Goal: Complete application form

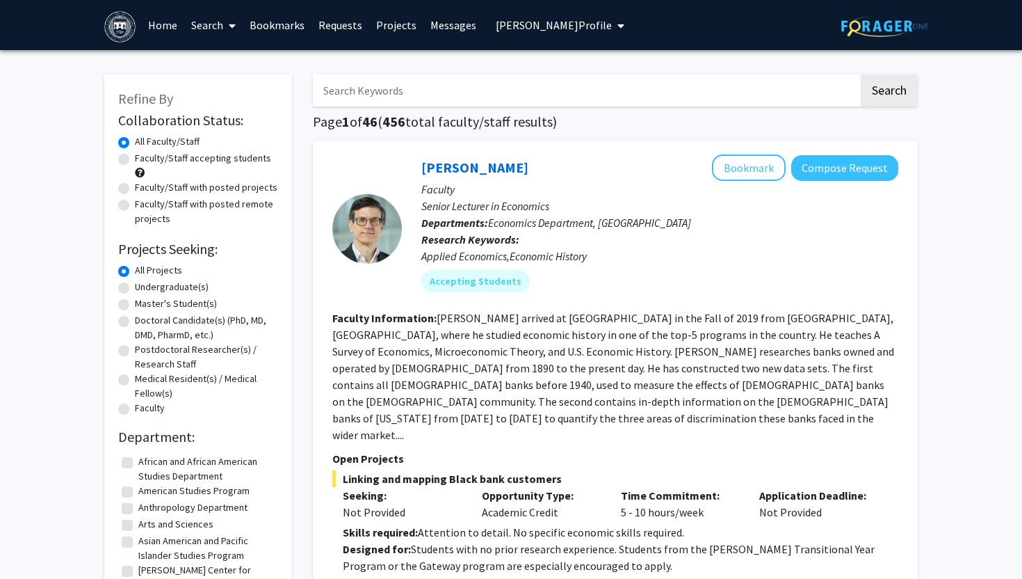
click at [526, 23] on span "[PERSON_NAME] Profile" at bounding box center [554, 25] width 116 height 14
click at [528, 31] on span "[PERSON_NAME] Profile" at bounding box center [554, 25] width 116 height 14
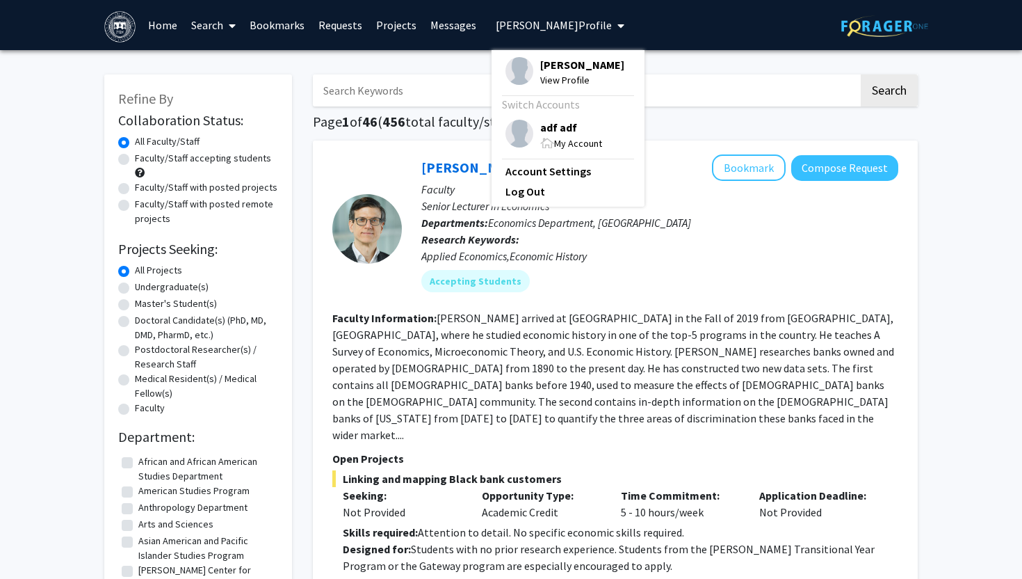
click at [540, 132] on span "adf adf" at bounding box center [571, 127] width 62 height 15
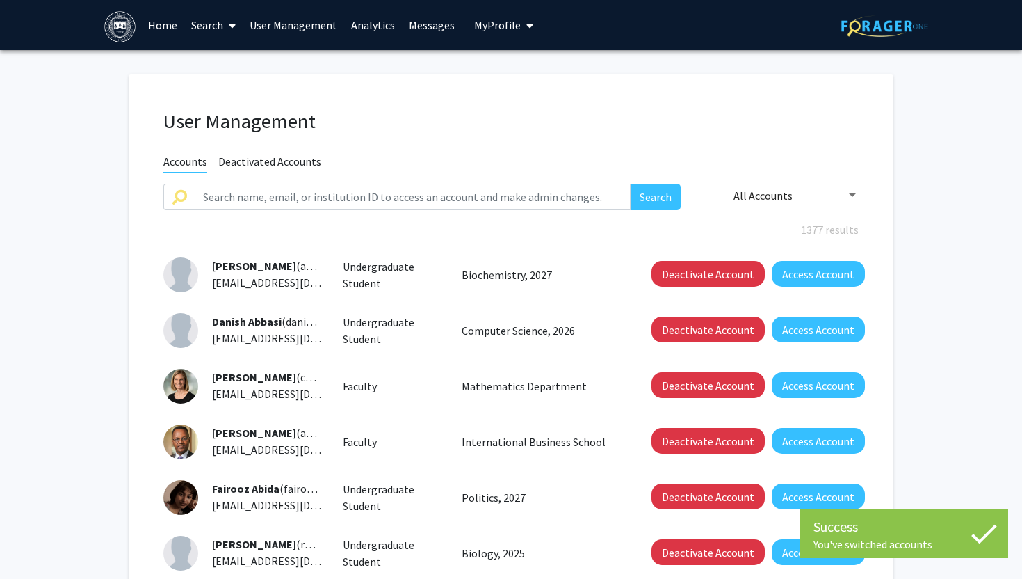
click at [300, 25] on link "User Management" at bounding box center [294, 25] width 102 height 49
click at [788, 268] on button "Access Account" at bounding box center [818, 274] width 93 height 26
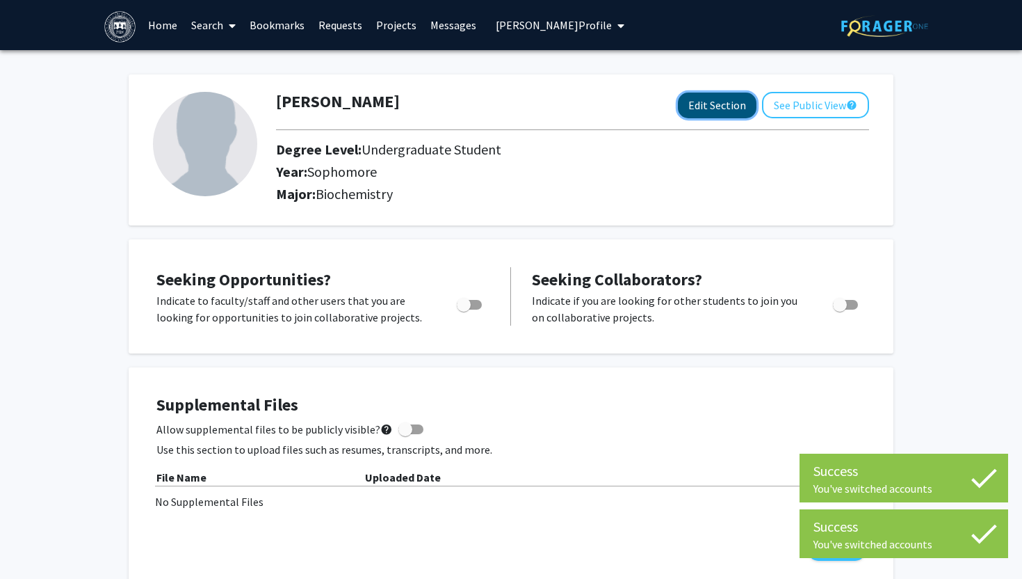
click at [703, 109] on button "Edit Section" at bounding box center [717, 105] width 79 height 26
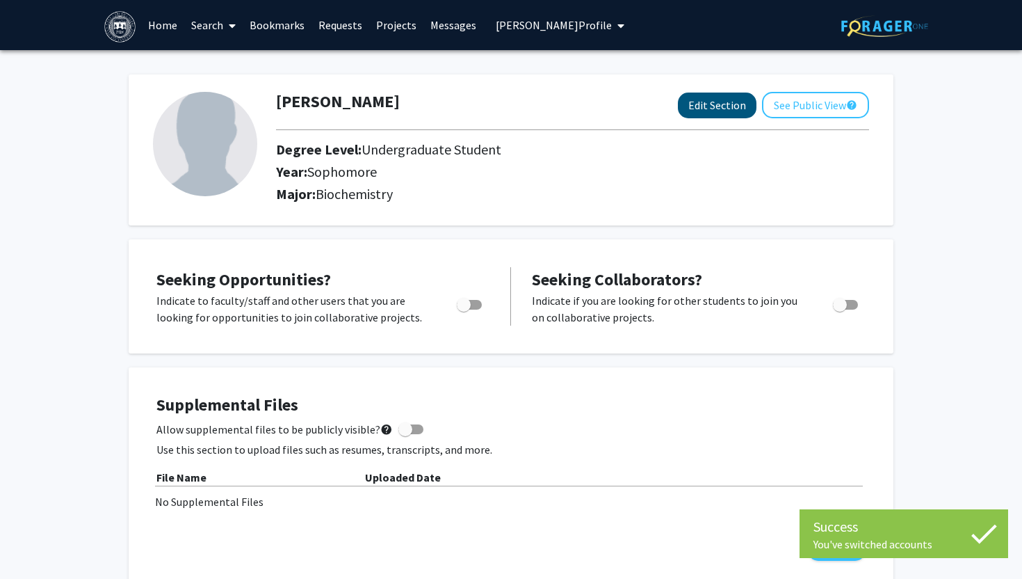
select select "sophomore"
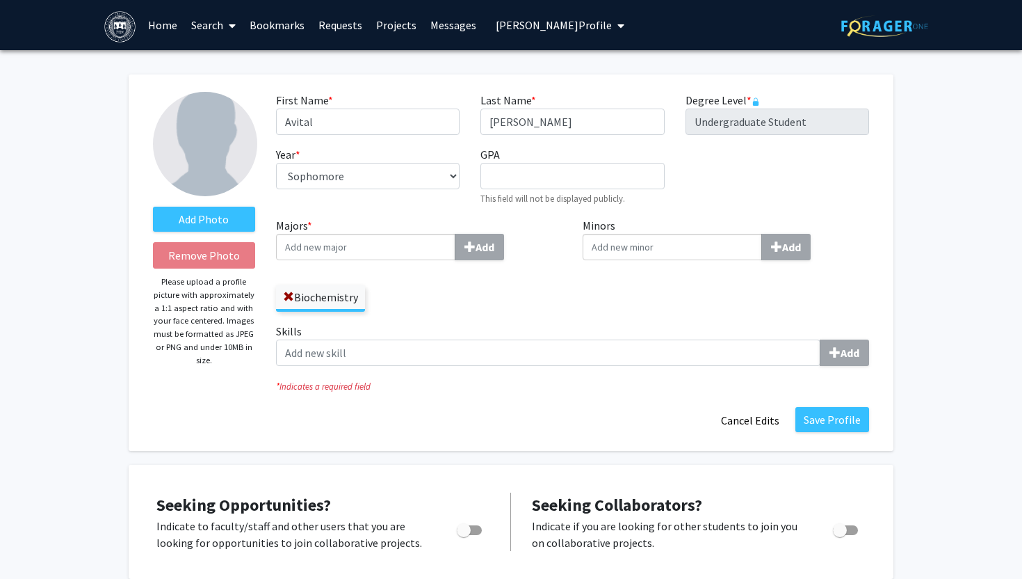
click at [532, 24] on span "Avital Aaron's Profile" at bounding box center [554, 25] width 116 height 14
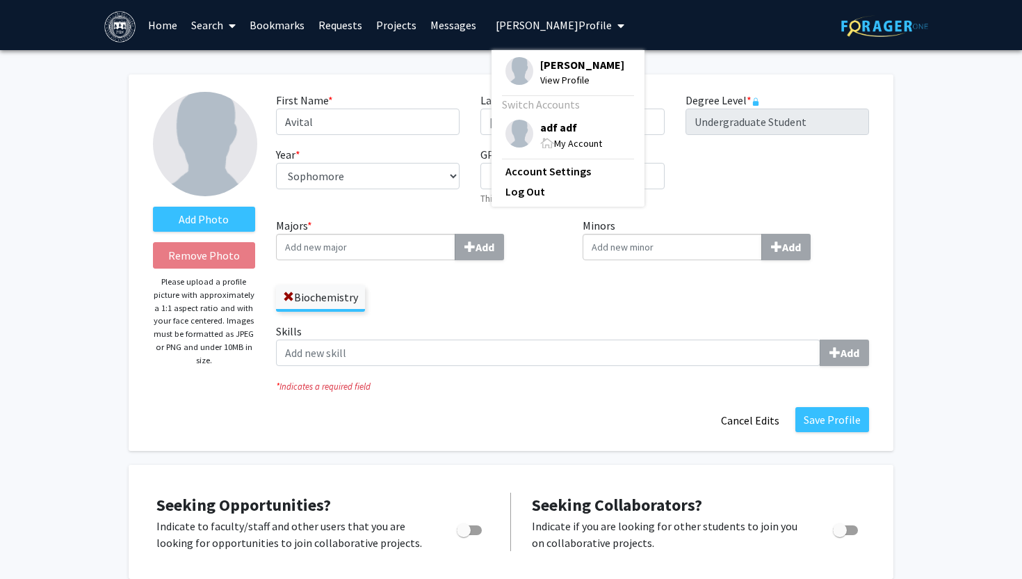
click at [540, 127] on span "adf adf" at bounding box center [571, 127] width 62 height 15
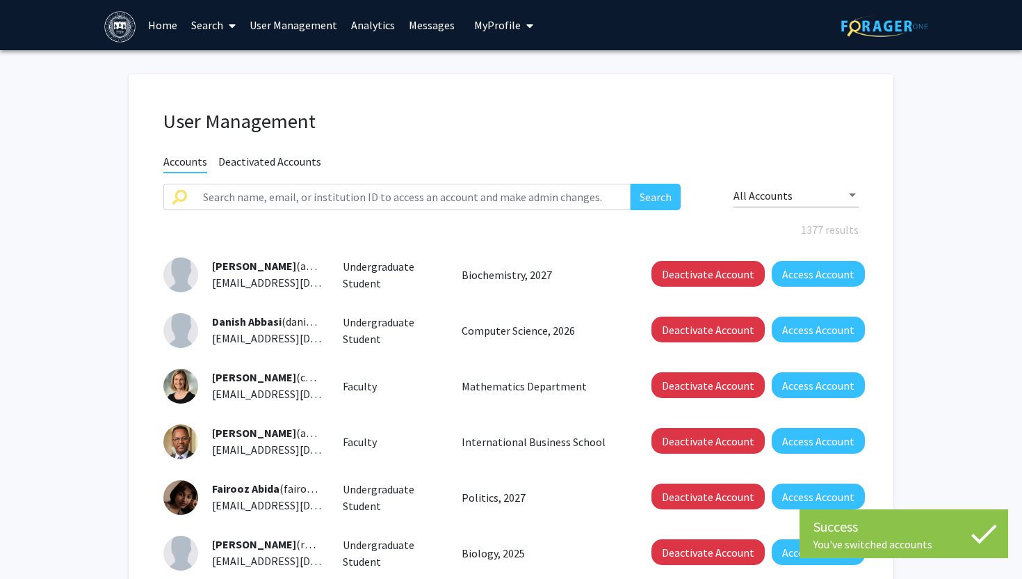
click at [314, 26] on link "User Management" at bounding box center [294, 25] width 102 height 49
click at [366, 25] on link "Analytics" at bounding box center [373, 25] width 58 height 49
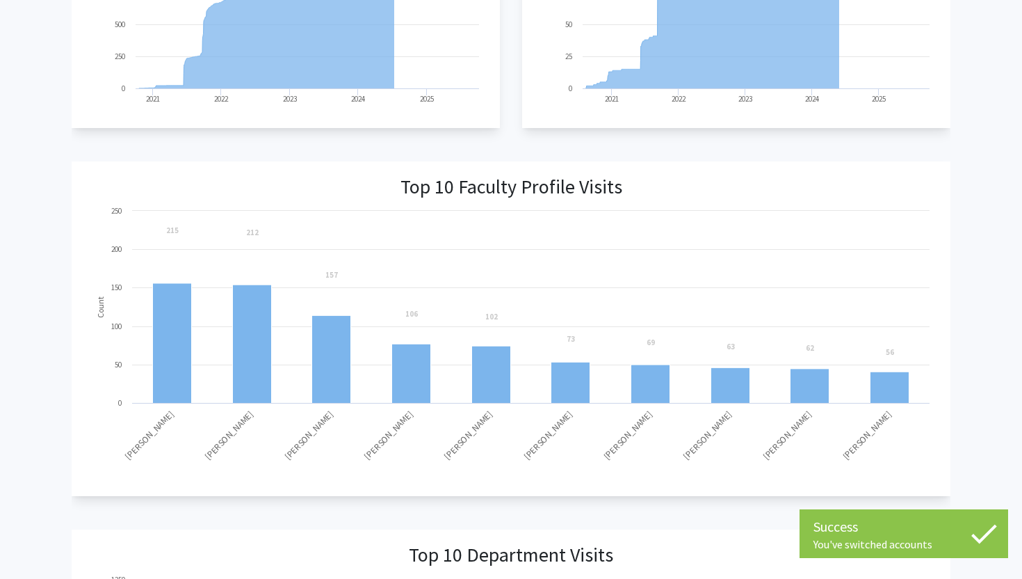
scroll to position [1435, 0]
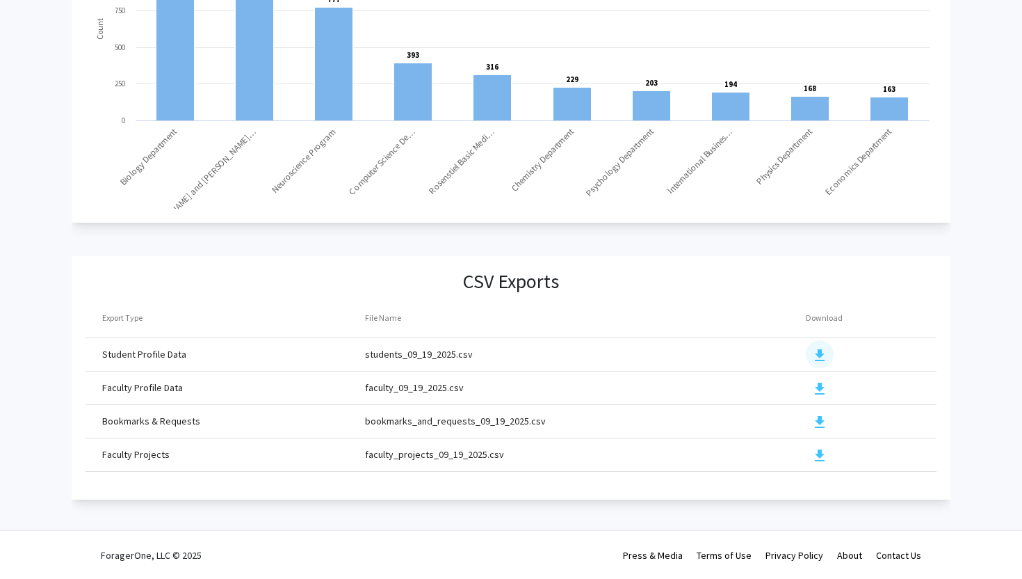
click at [823, 344] on button "download" at bounding box center [820, 354] width 28 height 28
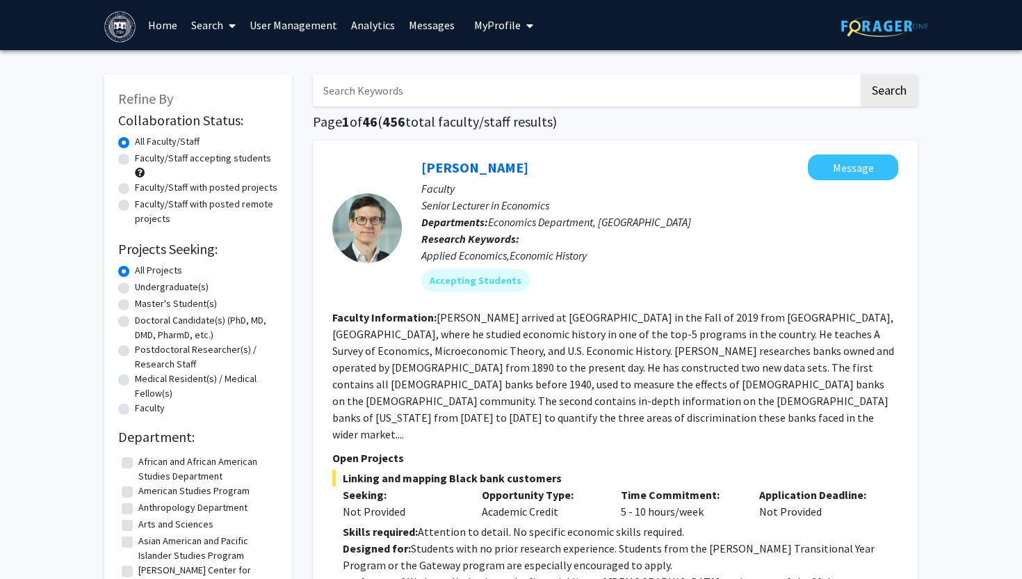
click at [499, 30] on span "My Profile" at bounding box center [497, 25] width 47 height 14
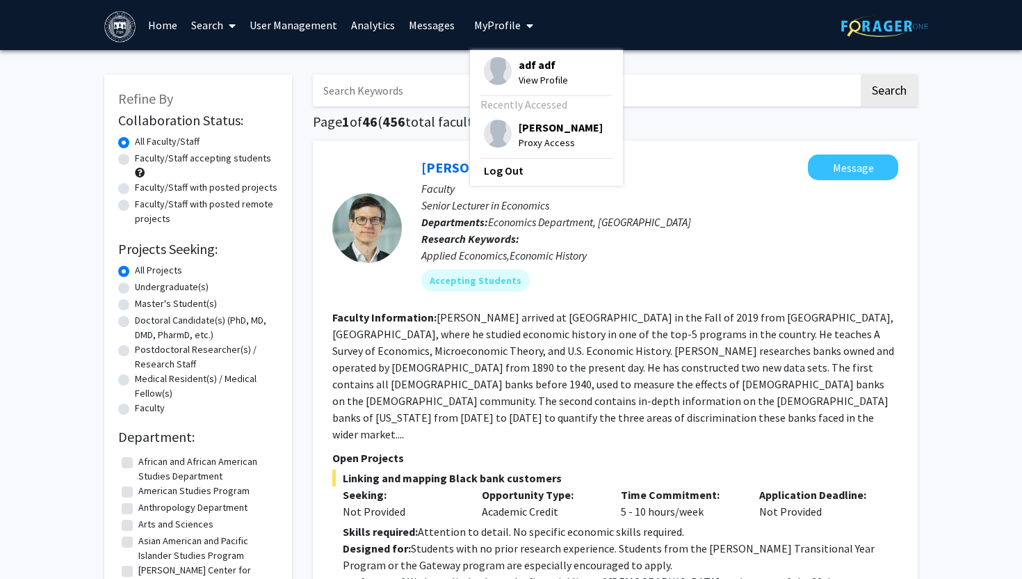
click at [526, 126] on span "[PERSON_NAME]" at bounding box center [561, 127] width 84 height 15
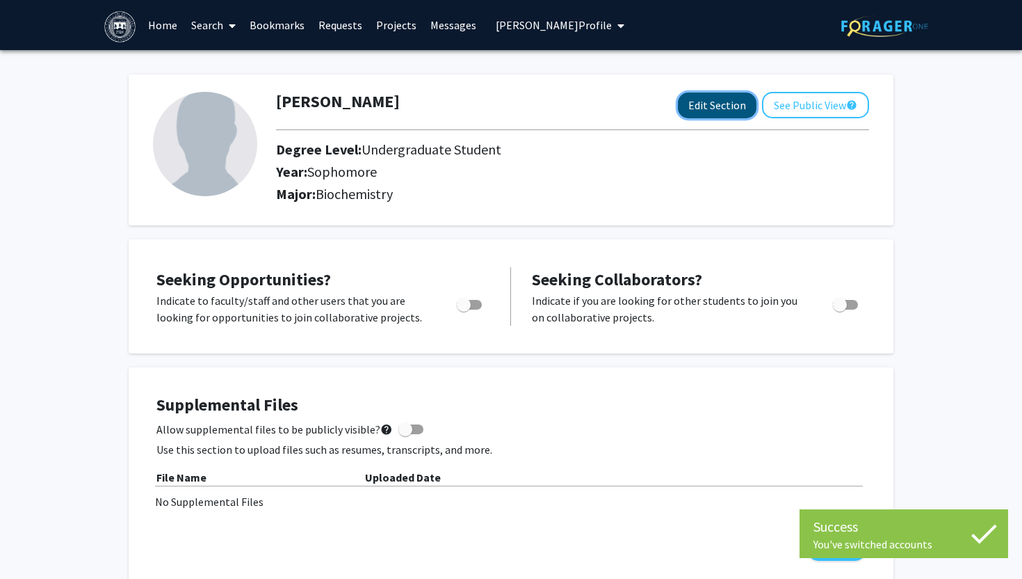
click at [729, 109] on button "Edit Section" at bounding box center [717, 105] width 79 height 26
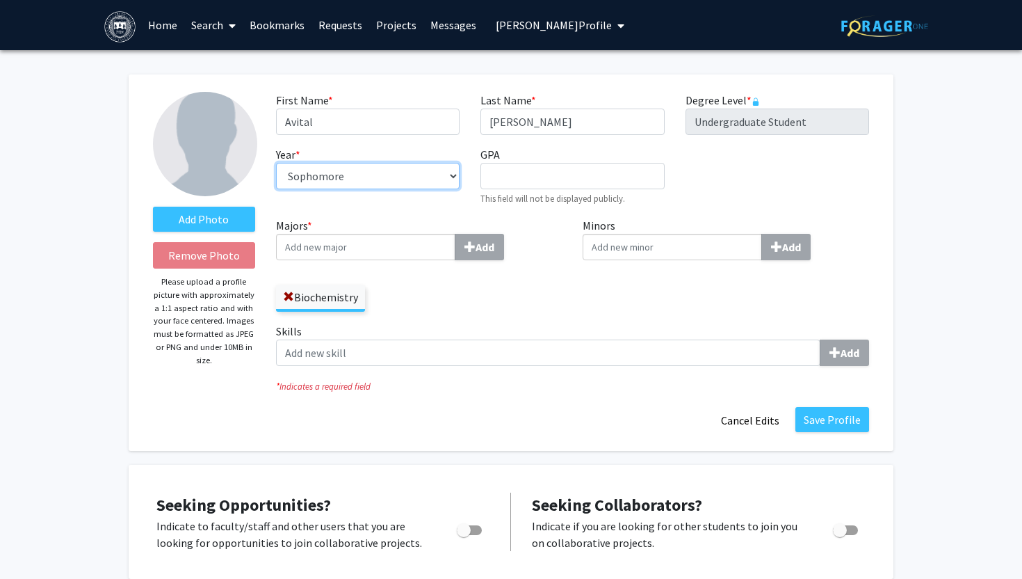
click at [446, 175] on select "--- First-year Sophomore Junior Senior Postbaccalaureate Certificate" at bounding box center [368, 176] width 184 height 26
select select "junior"
click at [276, 163] on select "--- First-year Sophomore Junior Senior Postbaccalaureate Certificate" at bounding box center [368, 176] width 184 height 26
click at [834, 421] on button "Save Profile" at bounding box center [833, 419] width 74 height 25
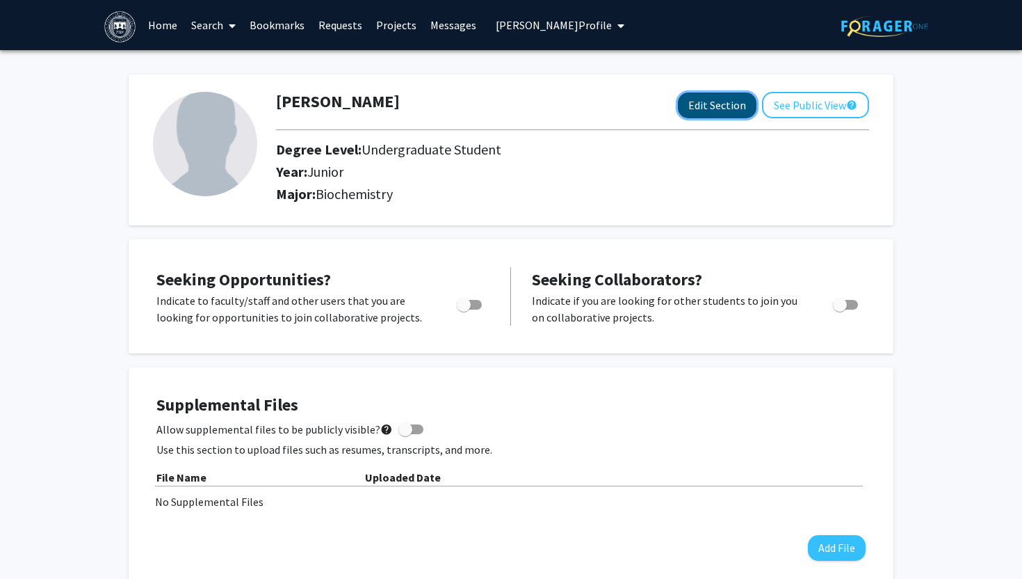
click at [703, 108] on button "Edit Section" at bounding box center [717, 105] width 79 height 26
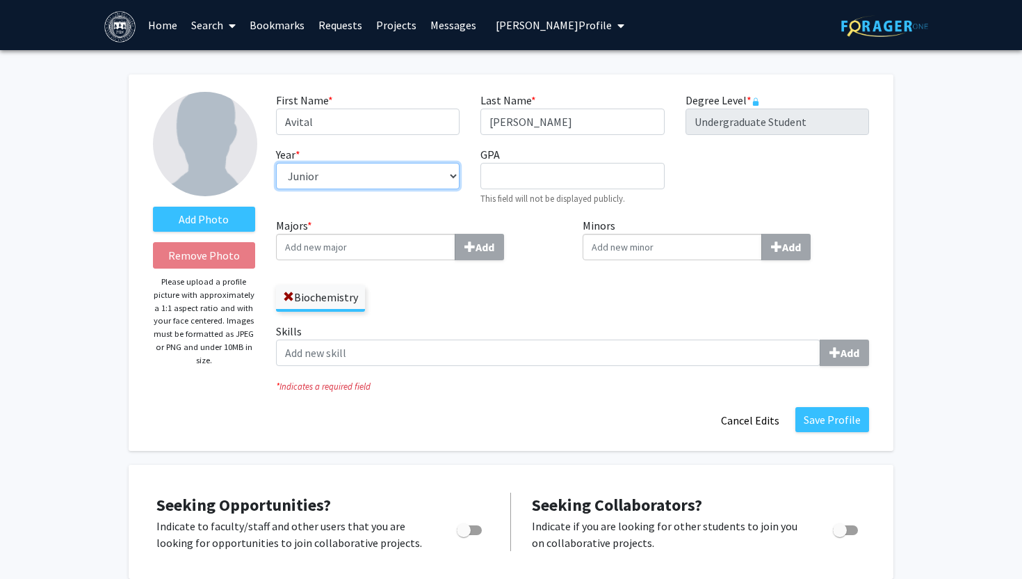
click at [389, 179] on select "--- First-year Sophomore Junior Senior Postbaccalaureate Certificate" at bounding box center [368, 176] width 184 height 26
select select "sophomore"
click at [276, 163] on select "--- First-year Sophomore Junior Senior Postbaccalaureate Certificate" at bounding box center [368, 176] width 184 height 26
click at [830, 421] on button "Save Profile" at bounding box center [833, 419] width 74 height 25
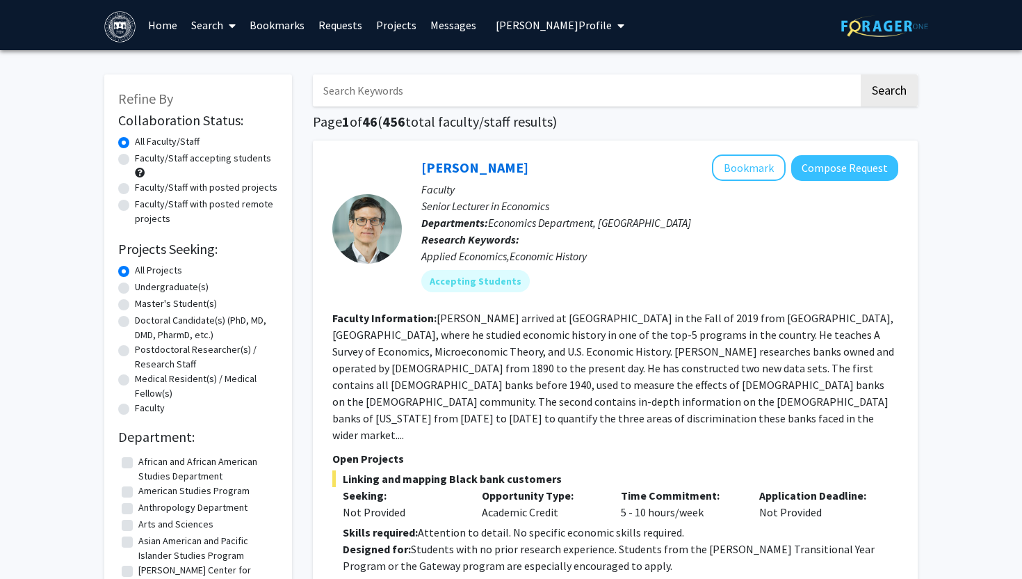
click at [532, 33] on button "Avital Aaron's Profile" at bounding box center [560, 25] width 137 height 50
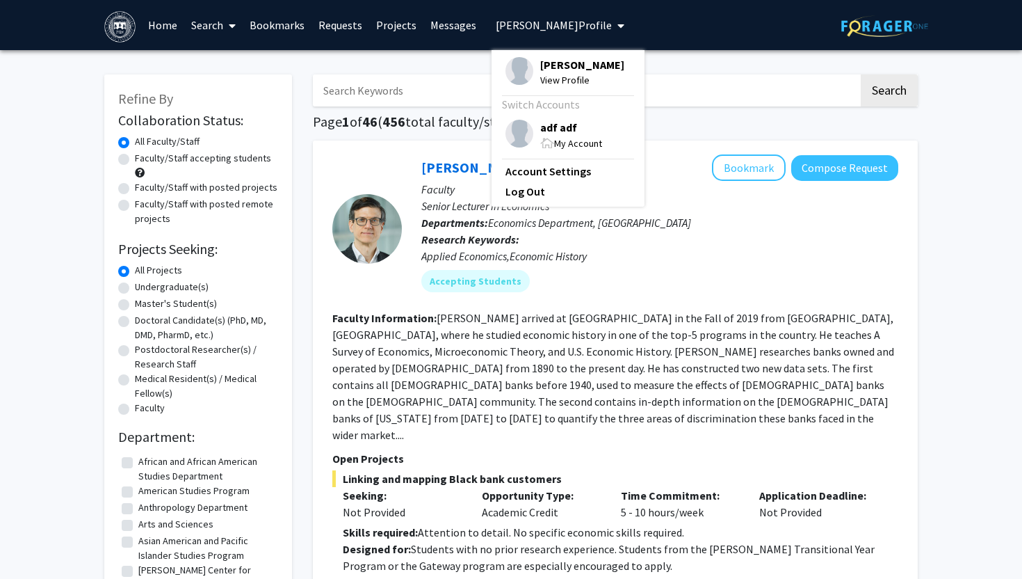
click at [543, 76] on span "View Profile" at bounding box center [582, 79] width 84 height 15
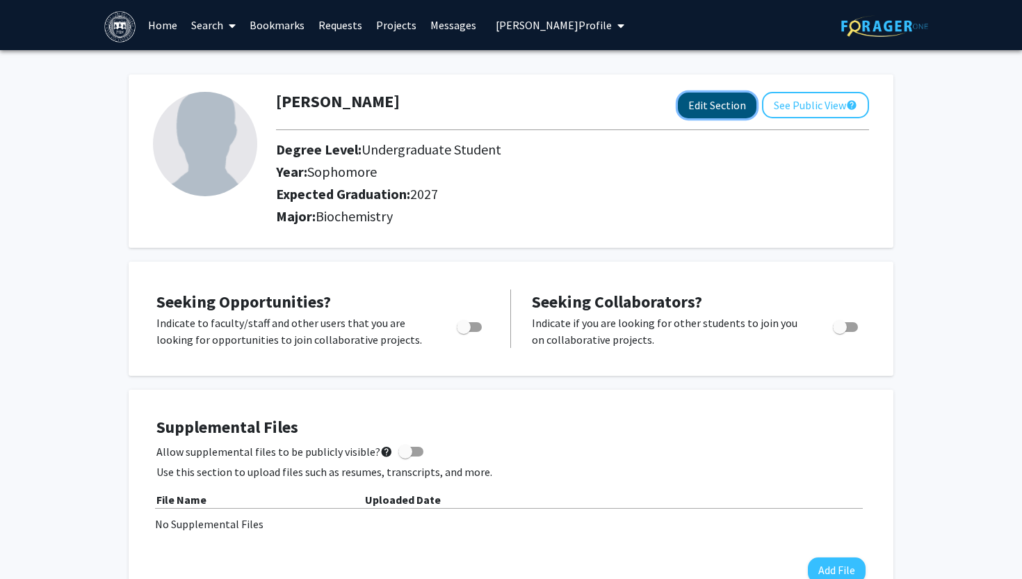
click at [709, 110] on button "Edit Section" at bounding box center [717, 105] width 79 height 26
select select "sophomore"
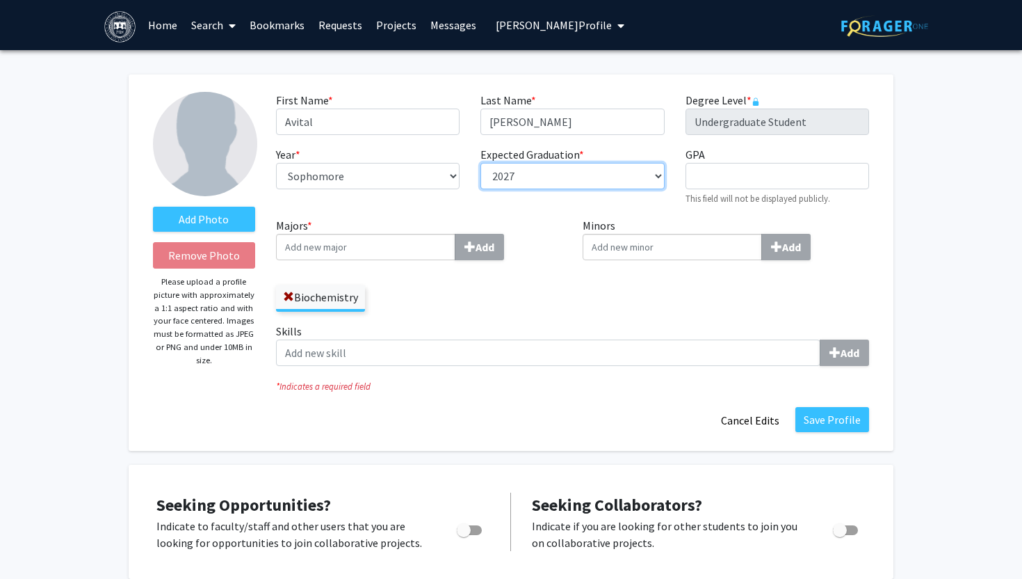
click at [568, 165] on select "--- 2018 2019 2020 2021 2022 2023 2024 2025 2026 2027 2028 2029 2030 2031" at bounding box center [572, 176] width 184 height 26
select select "2025"
click at [480, 163] on select "--- 2018 2019 2020 2021 2022 2023 2024 2025 2026 2027 2028 2029 2030 2031" at bounding box center [572, 176] width 184 height 26
click at [828, 414] on button "Save Profile" at bounding box center [833, 419] width 74 height 25
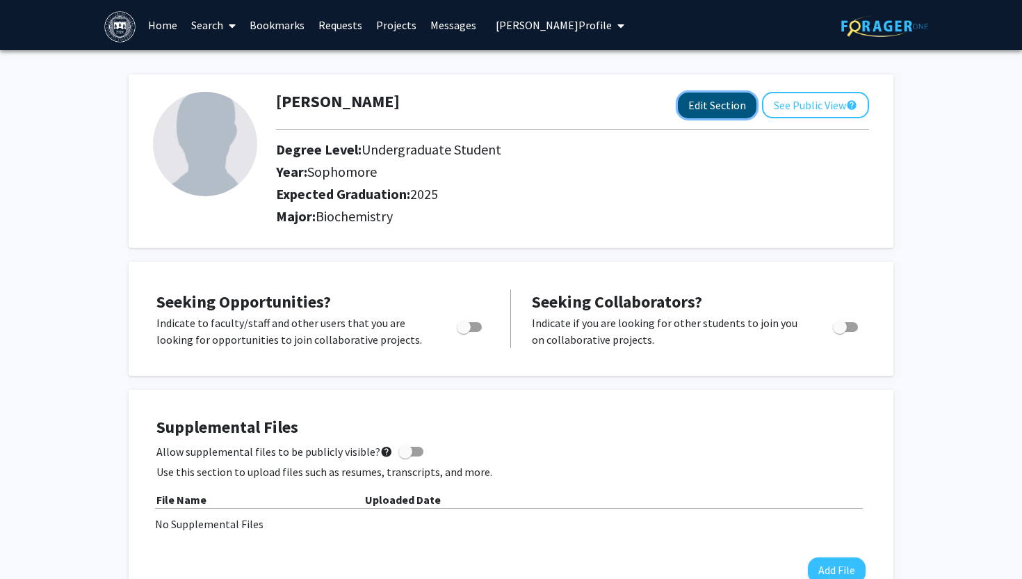
click at [693, 99] on button "Edit Section" at bounding box center [717, 105] width 79 height 26
select select "sophomore"
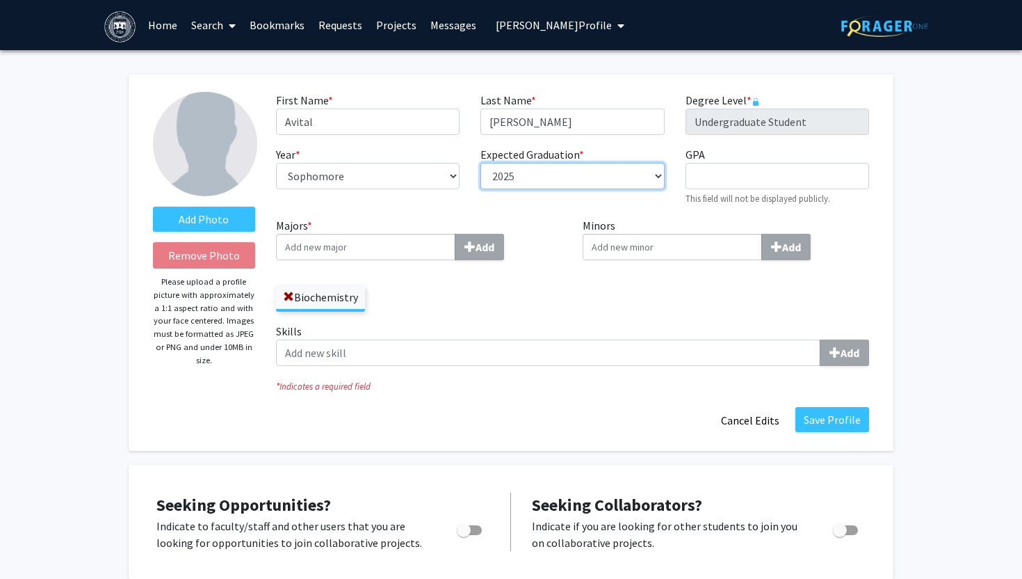
click at [526, 172] on select "--- 2018 2019 2020 2021 2022 2023 2024 2025 2026 2027 2028 2029 2030 2031" at bounding box center [572, 176] width 184 height 26
select select "2027"
click at [480, 163] on select "--- 2018 2019 2020 2021 2022 2023 2024 2025 2026 2027 2028 2029 2030 2031" at bounding box center [572, 176] width 184 height 26
click at [829, 427] on button "Save Profile" at bounding box center [833, 419] width 74 height 25
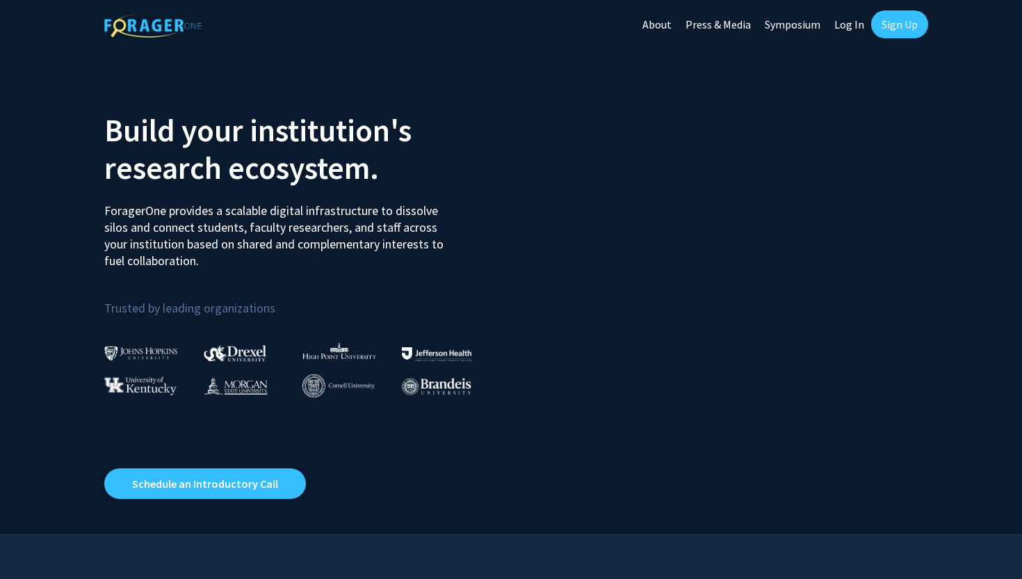
click at [841, 22] on link "Log In" at bounding box center [849, 24] width 44 height 49
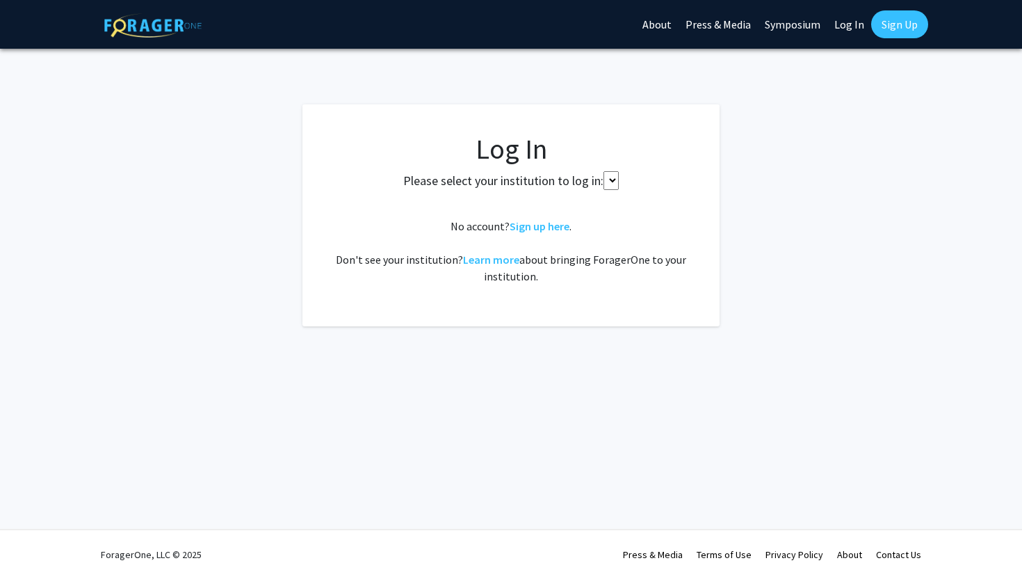
select select
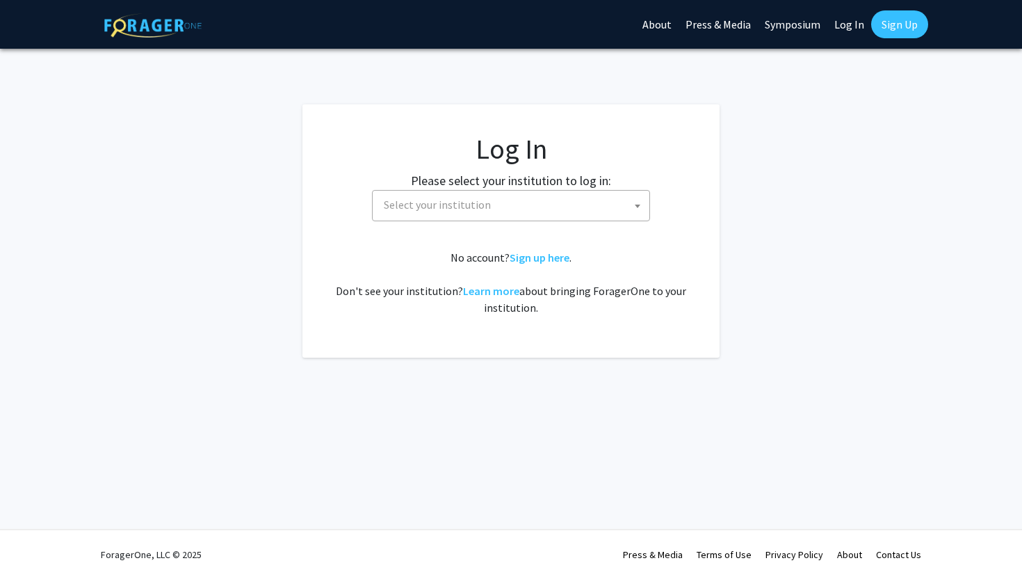
click at [444, 221] on fg-card-body "Log In Please select your institution to log in: [GEOGRAPHIC_DATA] [GEOGRAPHIC_…" at bounding box center [511, 230] width 362 height 197
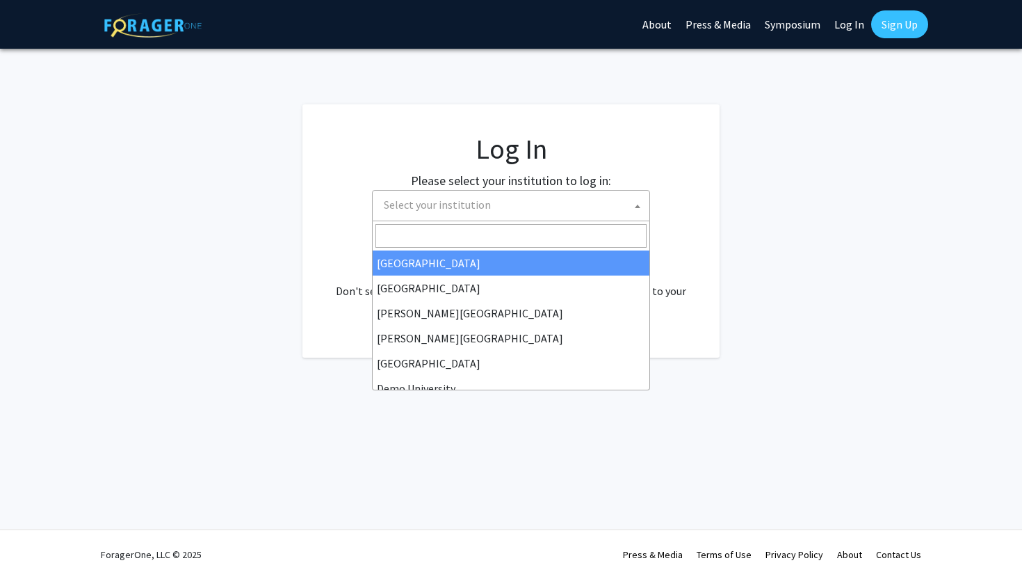
click at [437, 209] on span "Select your institution" at bounding box center [437, 204] width 107 height 14
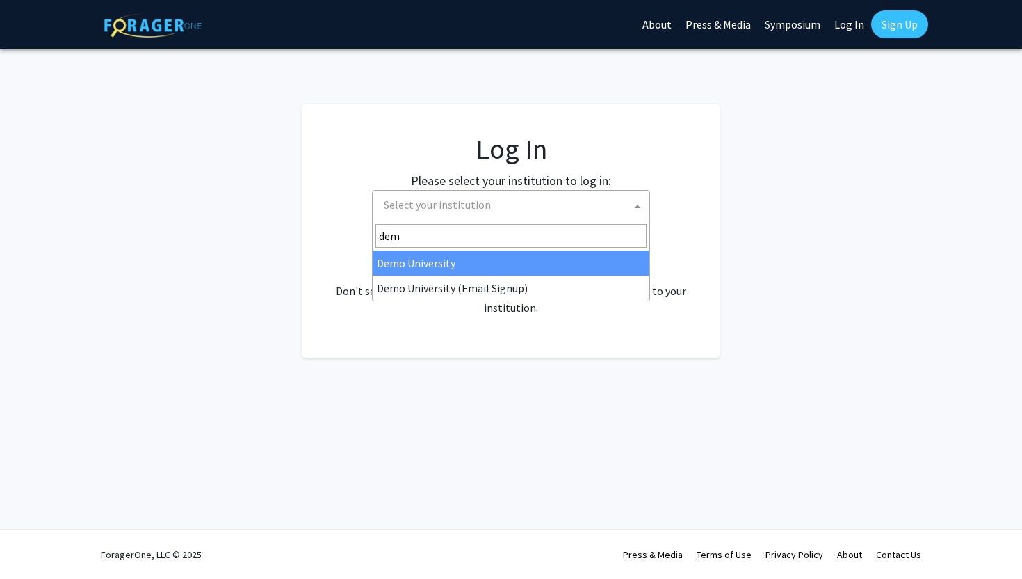
type input "demo"
select select "8"
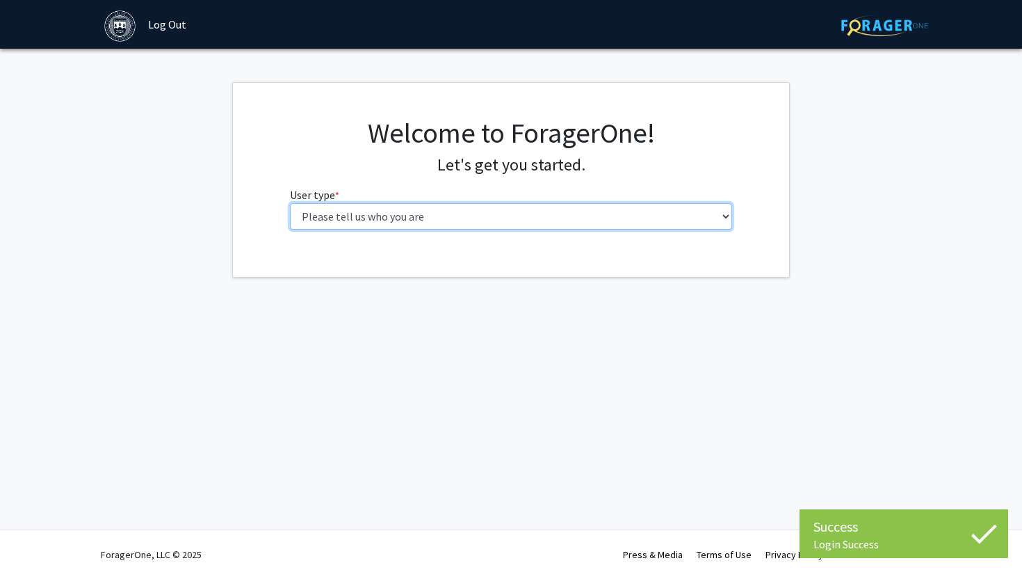
click at [451, 203] on select "Please tell us who you are Undergraduate Student Master's Student Doctoral Cand…" at bounding box center [511, 216] width 443 height 26
select select "1: undergrad"
click at [290, 203] on select "Please tell us who you are Undergraduate Student Master's Student Doctoral Cand…" at bounding box center [511, 216] width 443 height 26
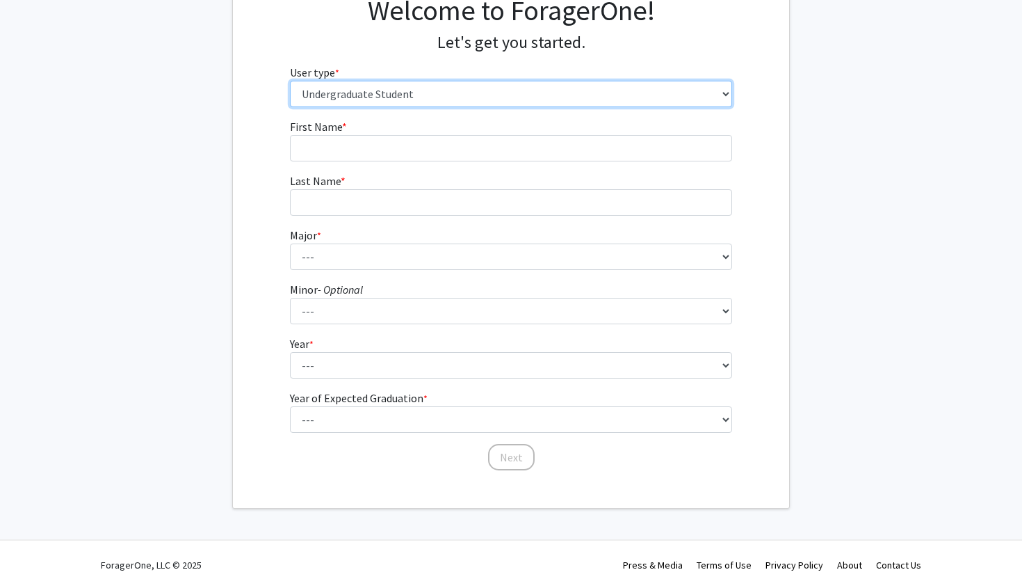
scroll to position [133, 0]
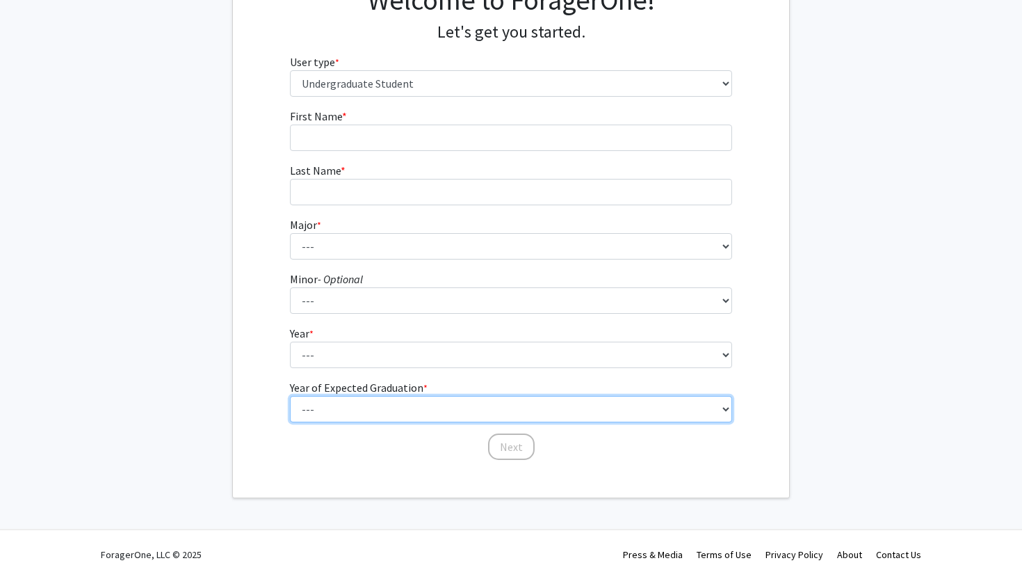
click at [412, 405] on select "--- 2025 2026 2027 2028 2029 2030 2031 2032 2033 2034" at bounding box center [511, 409] width 443 height 26
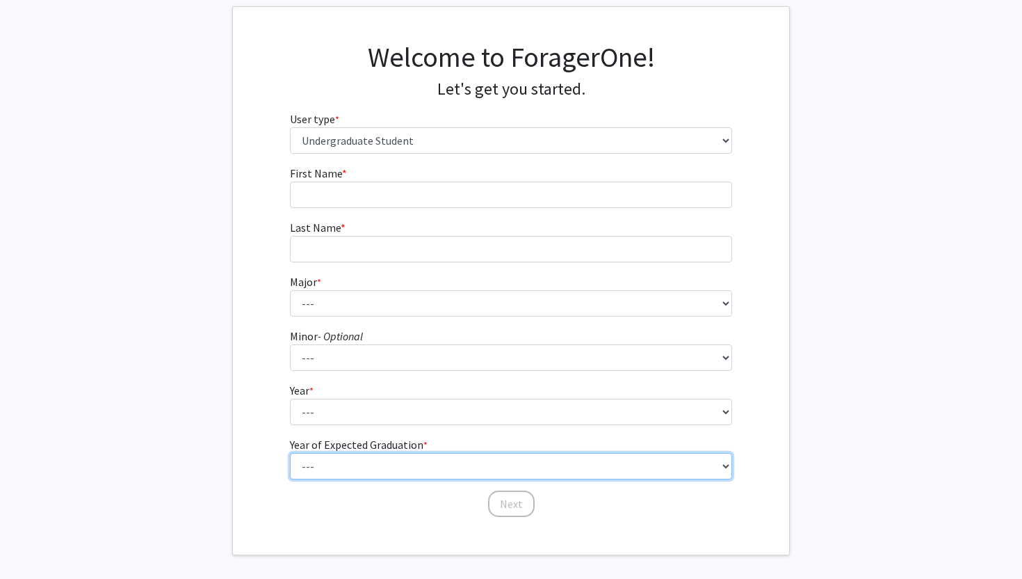
scroll to position [75, 0]
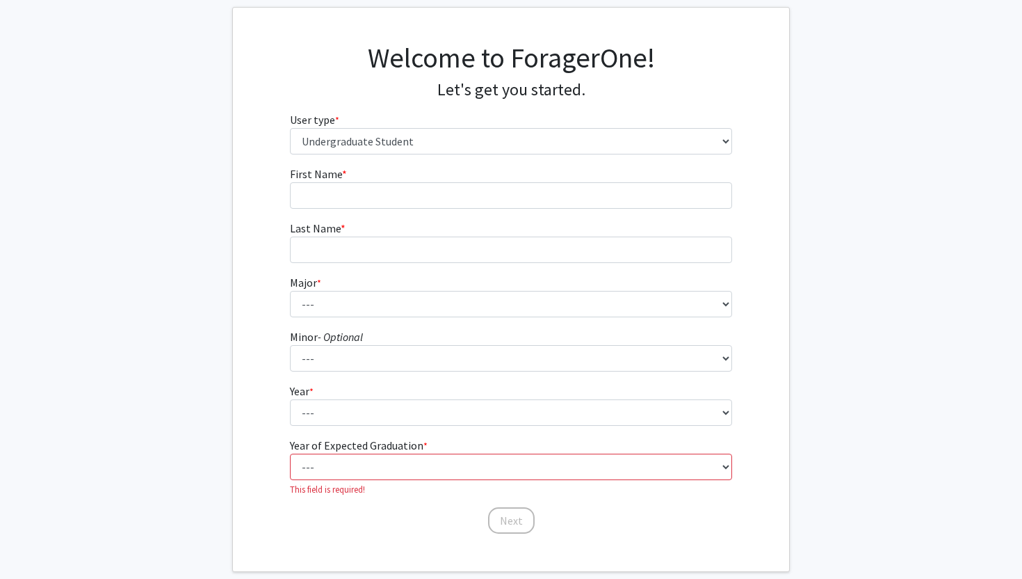
click at [185, 143] on fg-get-started "Welcome to ForagerOne! Let's get you started. User type * required Please tell …" at bounding box center [511, 289] width 1022 height 565
click at [397, 473] on select "--- 2025 2026 2027 2028 2029 2030 2031 2032 2033 2034" at bounding box center [511, 466] width 443 height 26
